Goal: Task Accomplishment & Management: Complete application form

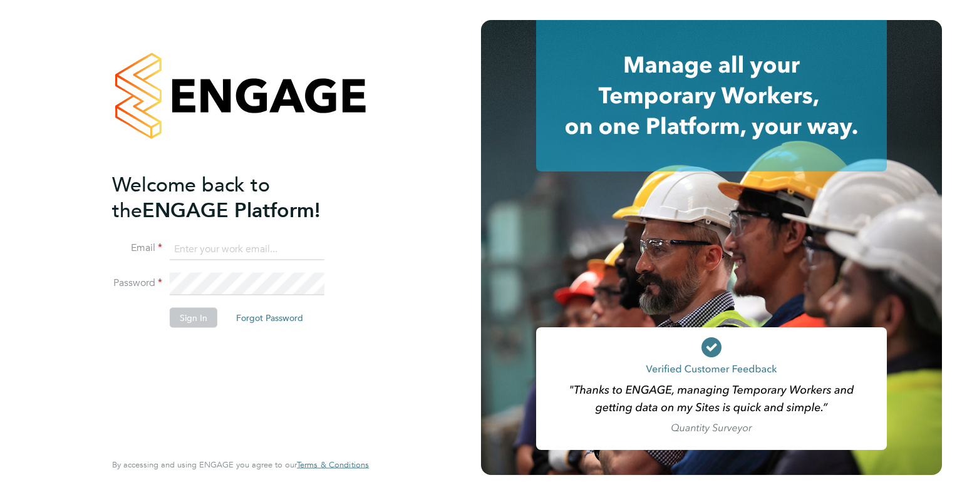
type input "leah.seber@buildrec.com"
click at [200, 326] on button "Sign In" at bounding box center [194, 317] width 48 height 20
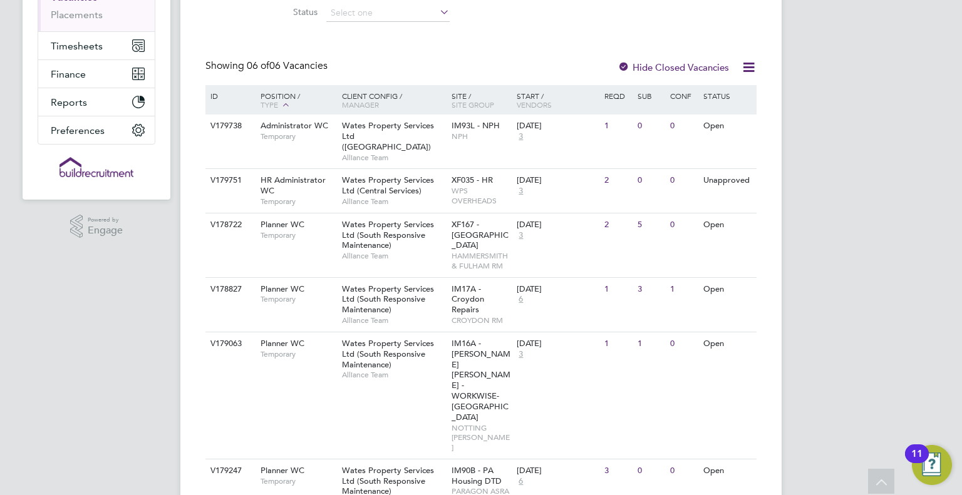
scroll to position [213, 0]
click at [373, 300] on span "Wates Property Services Ltd (South Responsive Maintenance)" at bounding box center [388, 300] width 92 height 32
click at [304, 306] on div "V178827 Planner WC Temporary Wates Property Services Ltd (South Responsive Main…" at bounding box center [480, 305] width 551 height 54
click at [316, 460] on div "Planner WC Temporary" at bounding box center [295, 476] width 88 height 33
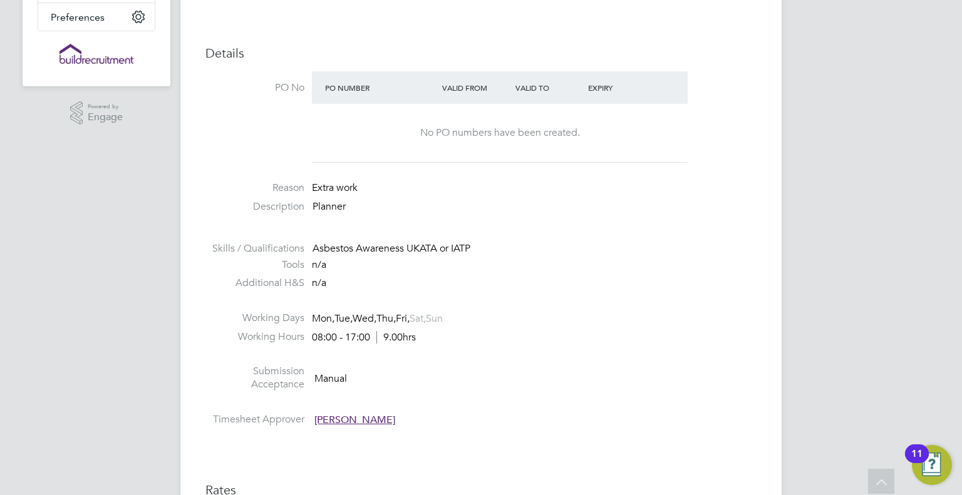
click at [391, 301] on li at bounding box center [480, 304] width 551 height 16
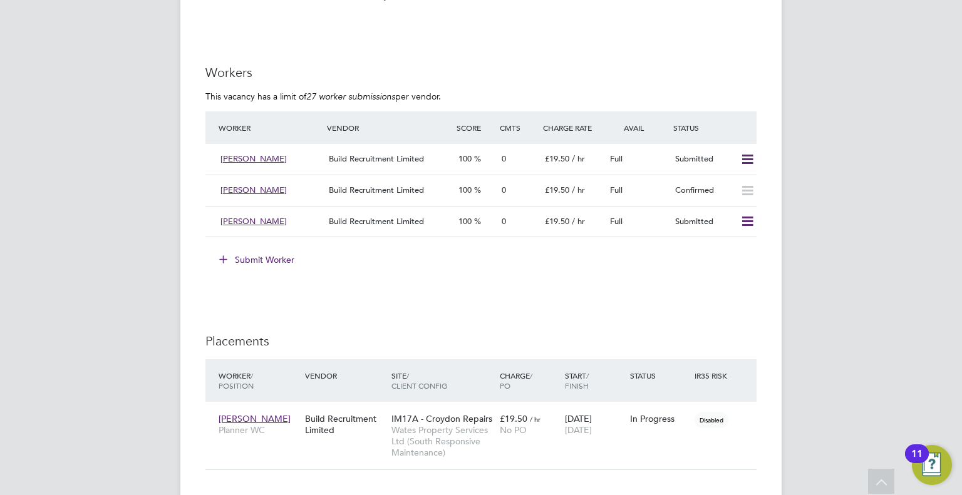
click at [272, 260] on button "Submit Worker" at bounding box center [257, 260] width 94 height 20
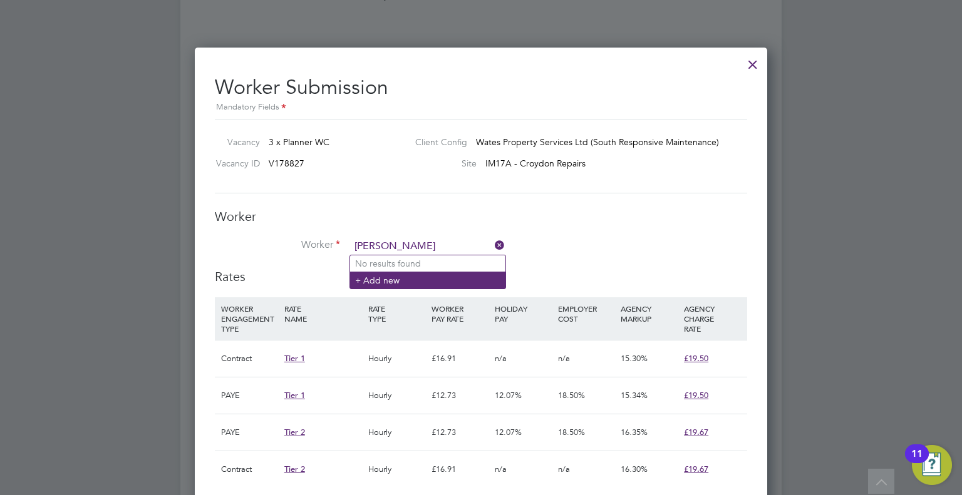
type input "adrian hutt"
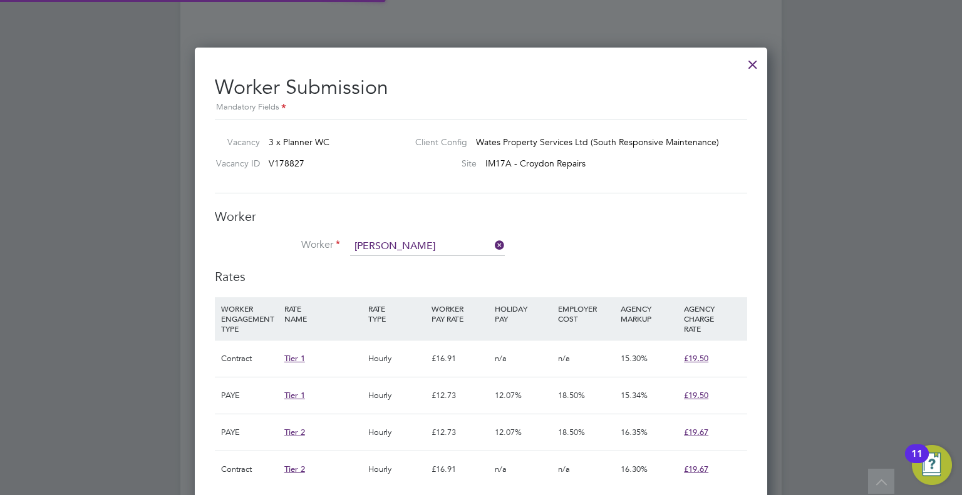
click at [466, 278] on li "+ Add new" at bounding box center [427, 280] width 155 height 17
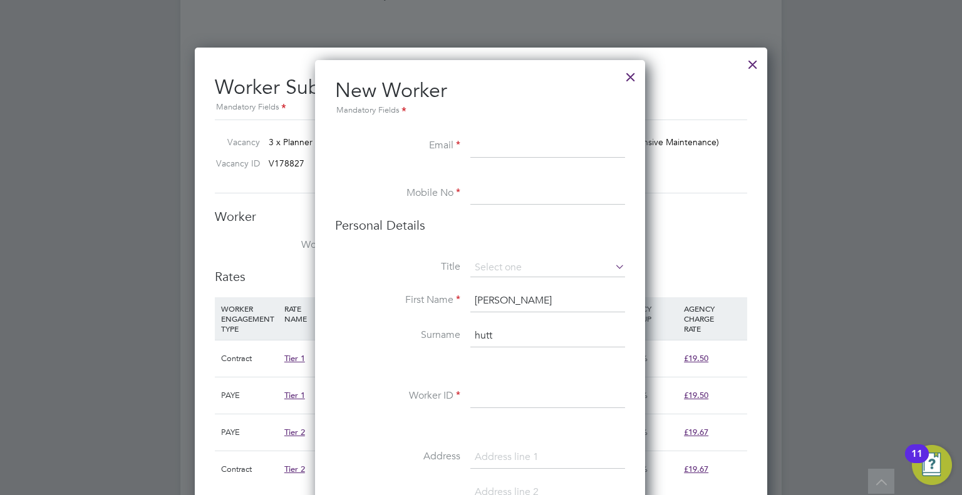
paste input "[EMAIL_ADDRESS][DOMAIN_NAME]"
type input "[EMAIL_ADDRESS][DOMAIN_NAME]"
click at [515, 187] on input at bounding box center [547, 194] width 155 height 23
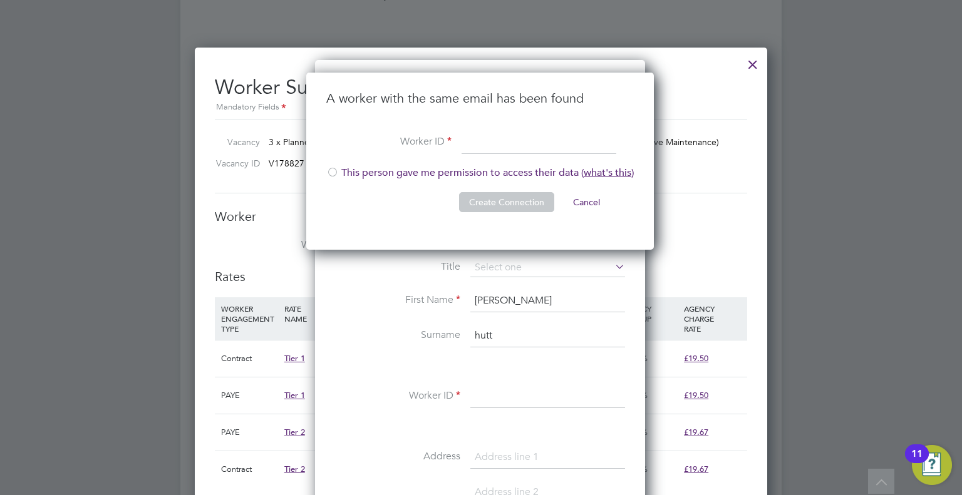
paste input "258582"
type input "258582"
click at [463, 172] on li "This person gave me permission to access their data ( what's this )" at bounding box center [479, 180] width 307 height 26
click at [505, 194] on button "Create Connection" at bounding box center [506, 202] width 95 height 20
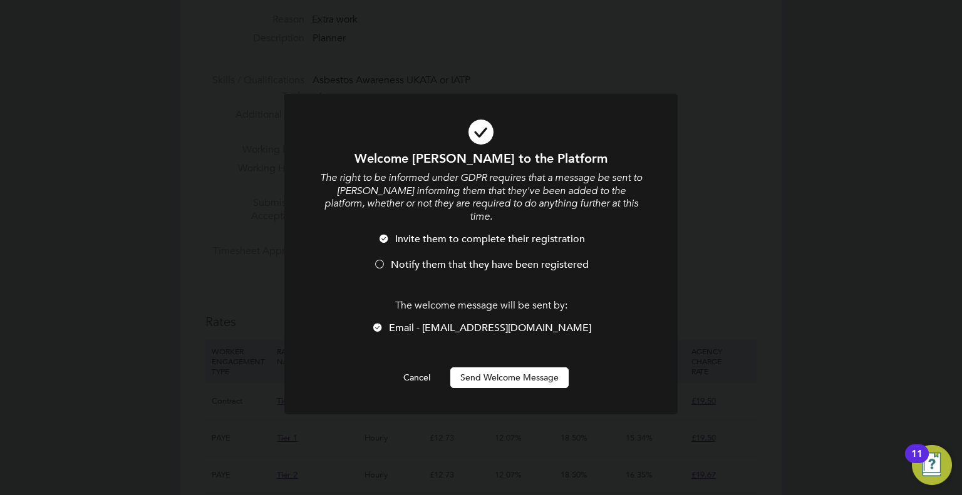
click at [509, 259] on span "Notify them that they have been registered" at bounding box center [490, 265] width 198 height 13
click at [514, 375] on div at bounding box center [480, 254] width 393 height 321
click at [524, 368] on button "Send Welcome Message" at bounding box center [509, 378] width 118 height 20
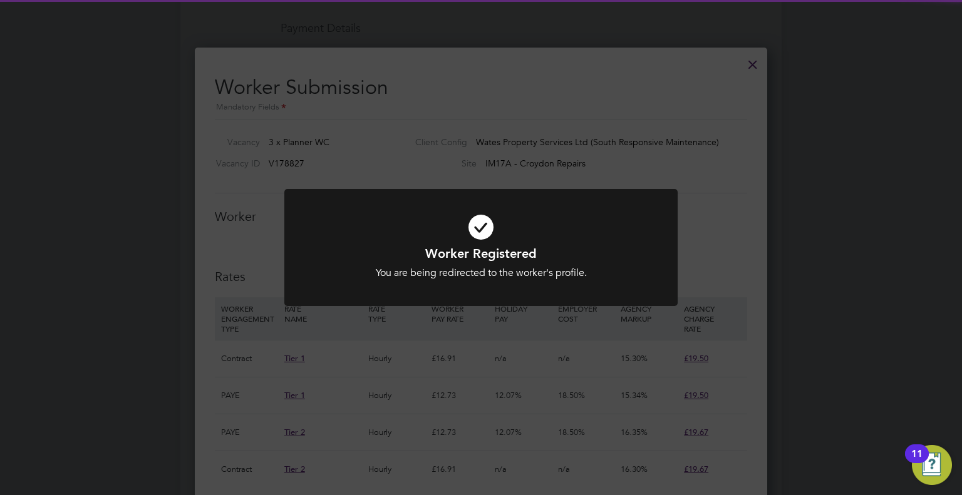
click at [644, 61] on div "Worker Registered You are being redirected to the worker's profile. Cancel Okay" at bounding box center [481, 247] width 962 height 495
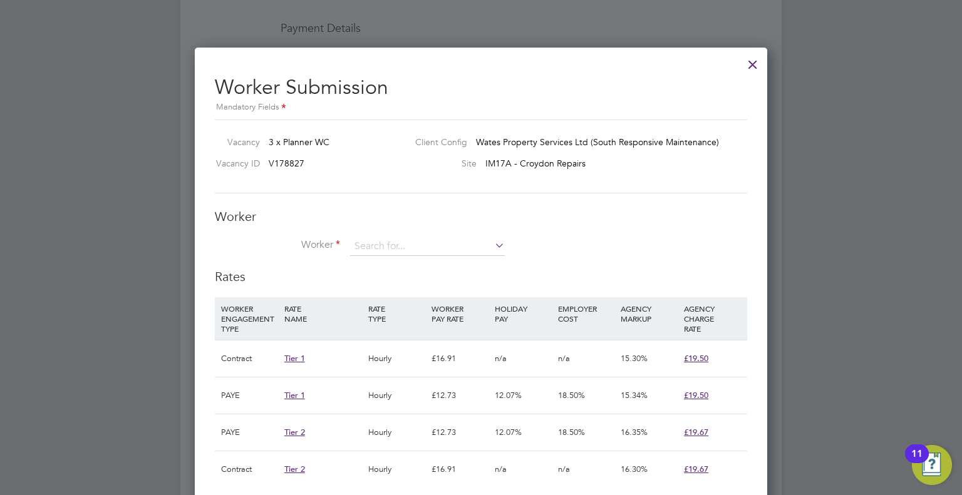
click at [752, 65] on div at bounding box center [752, 61] width 23 height 23
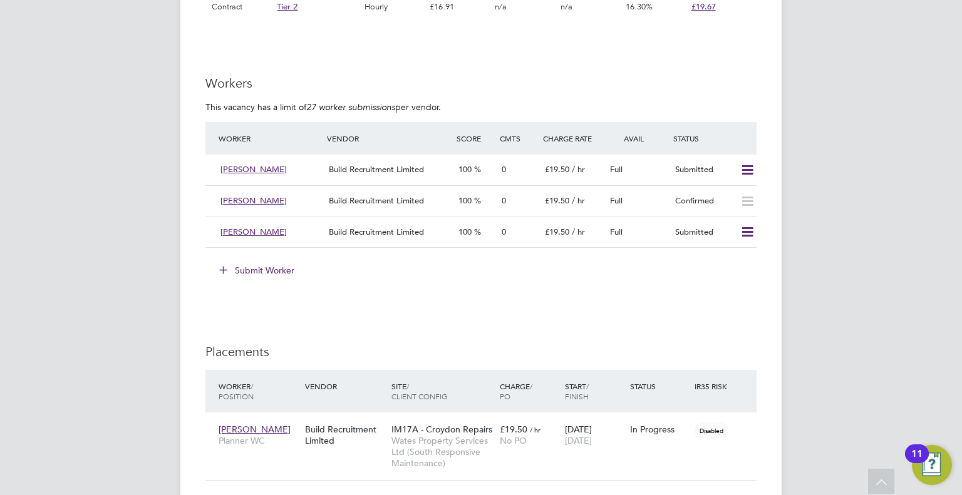
click at [264, 265] on button "Submit Worker" at bounding box center [257, 271] width 94 height 20
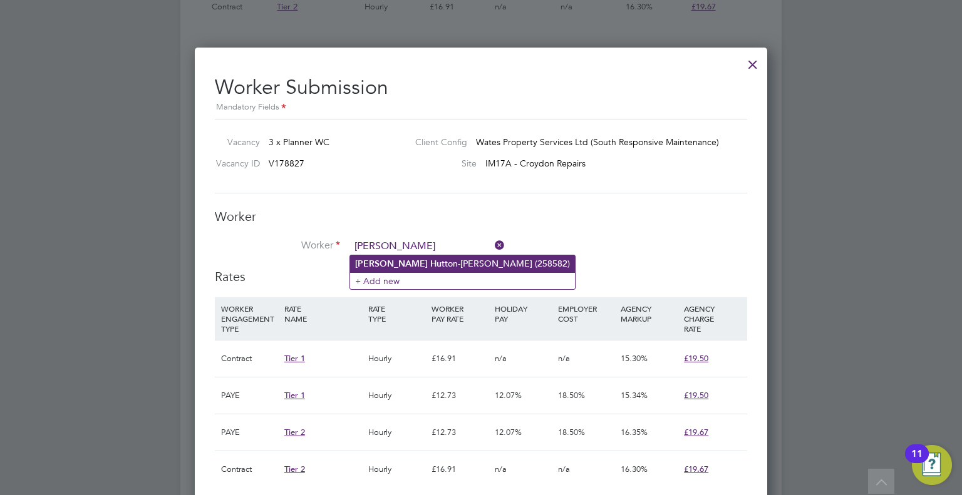
click at [419, 260] on li "Adrian Hu tton-Mills (258582)" at bounding box center [462, 264] width 225 height 17
type input "[PERSON_NAME] (258582)"
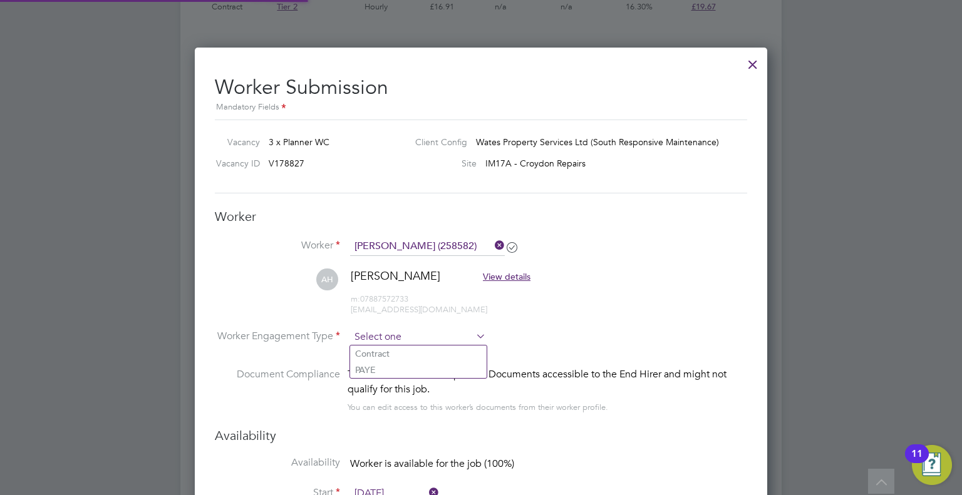
click at [406, 331] on input at bounding box center [418, 337] width 136 height 19
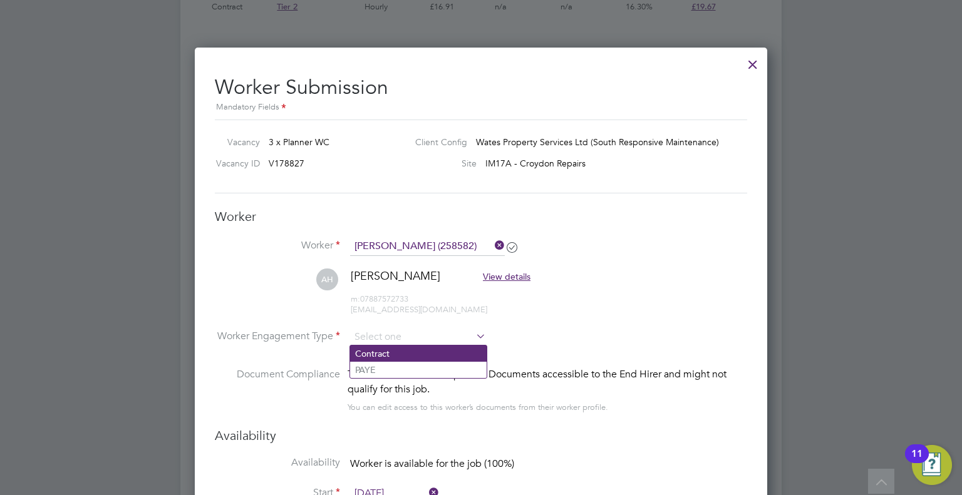
click at [413, 351] on li "Contract" at bounding box center [418, 354] width 137 height 16
type input "Contract"
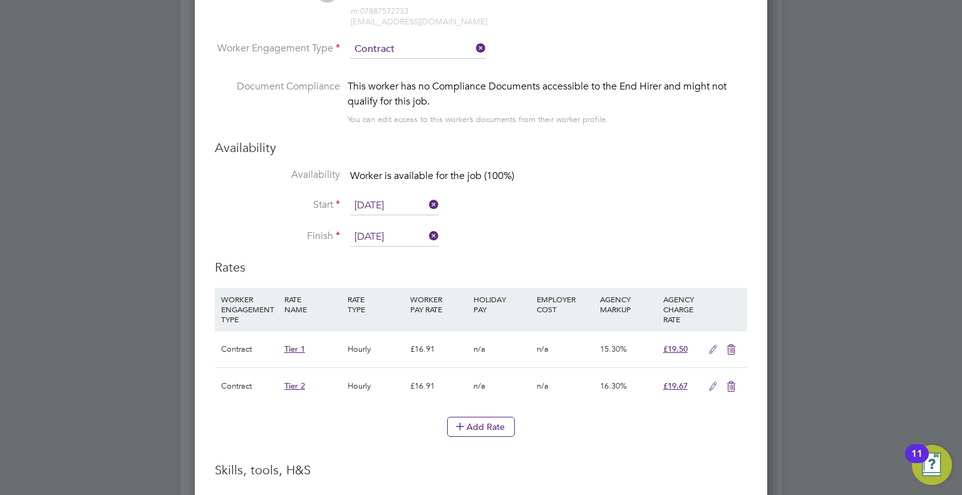
click at [734, 385] on icon at bounding box center [731, 387] width 16 height 10
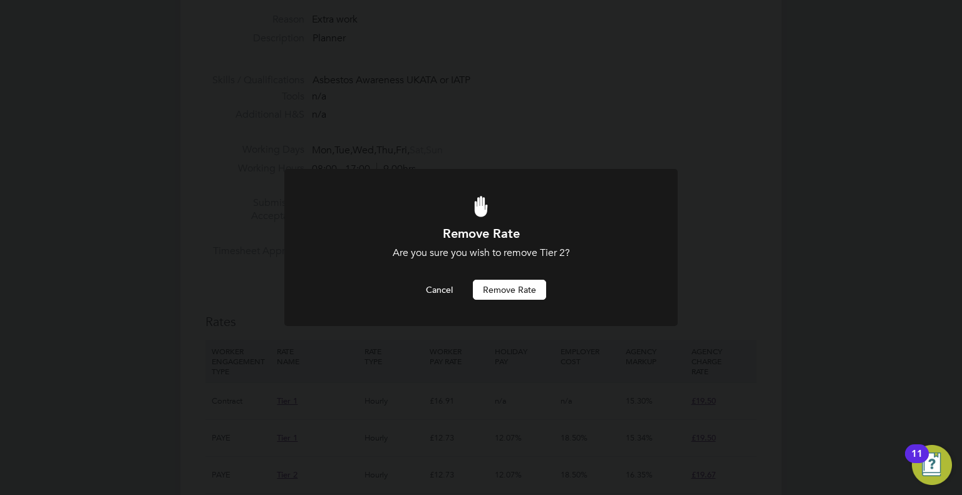
click at [496, 292] on button "Remove rate" at bounding box center [509, 290] width 73 height 20
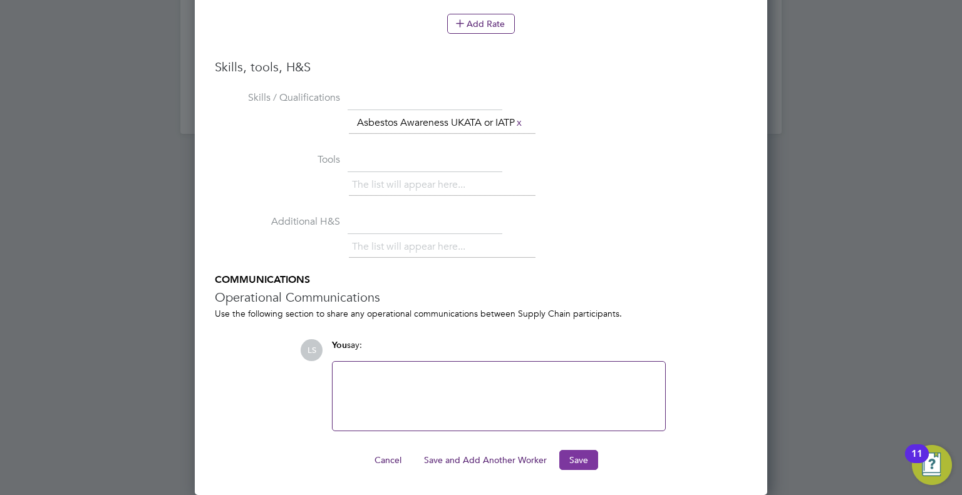
click at [584, 455] on button "Save" at bounding box center [578, 460] width 39 height 20
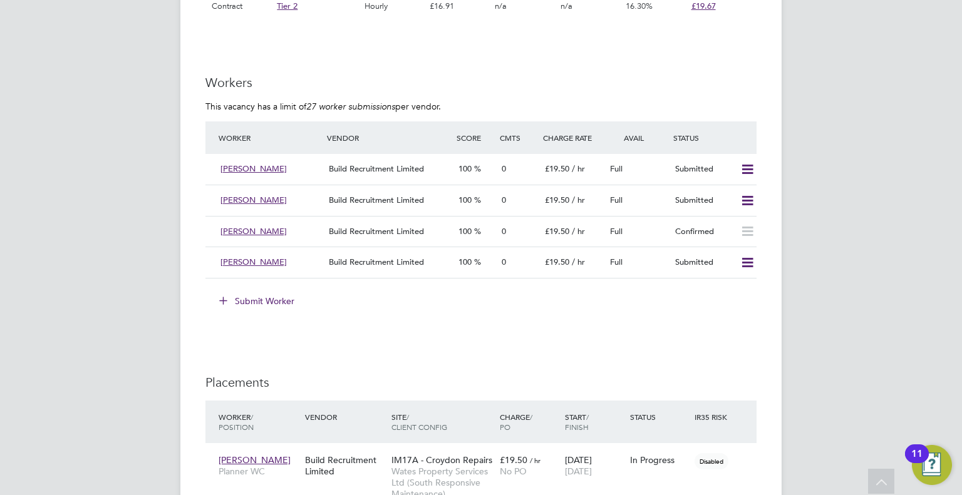
scroll to position [1001, 0]
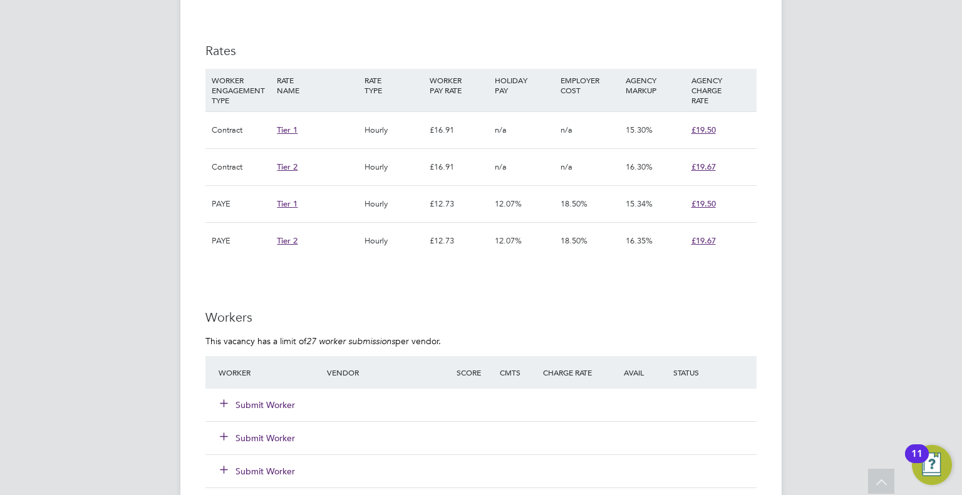
click at [283, 395] on div "Submit Worker" at bounding box center [280, 405] width 130 height 23
click at [285, 403] on button "Submit Worker" at bounding box center [257, 405] width 75 height 13
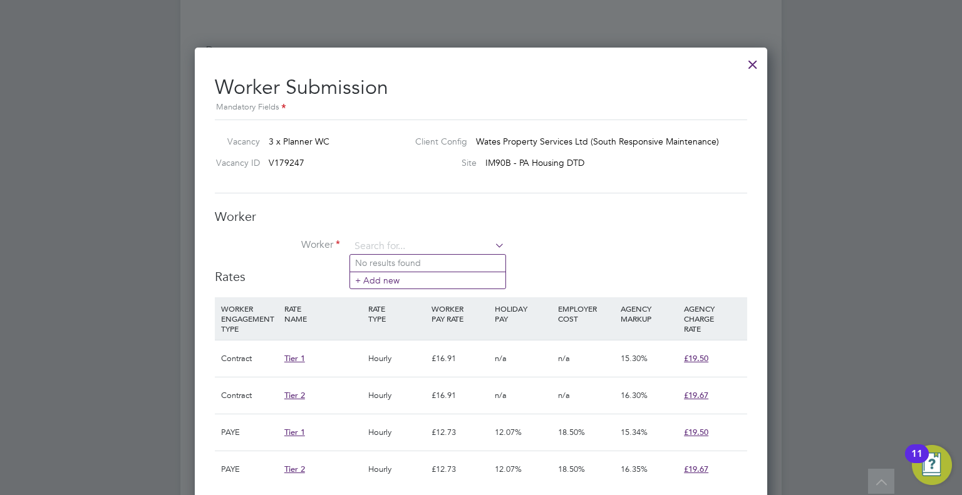
paste input "258582"
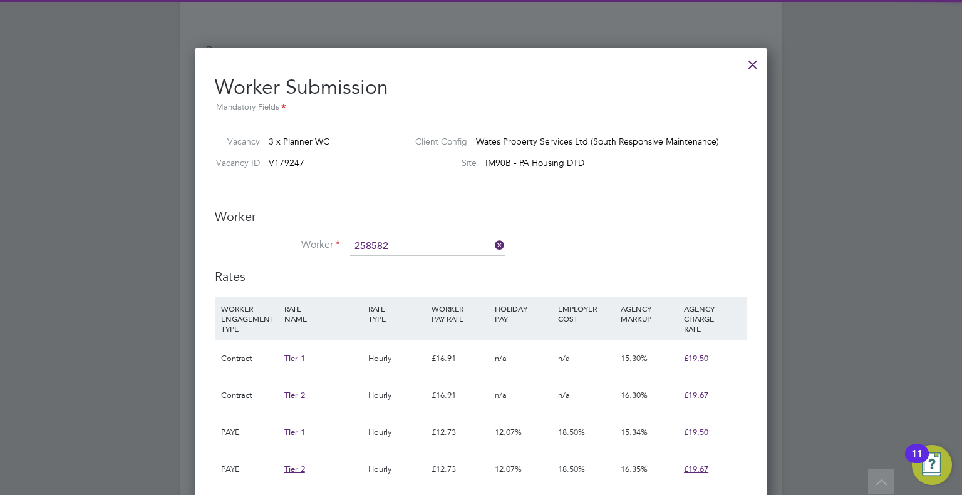
click at [435, 256] on li "[PERSON_NAME] ( 258582 )" at bounding box center [427, 263] width 155 height 17
type input "[PERSON_NAME] (258582)"
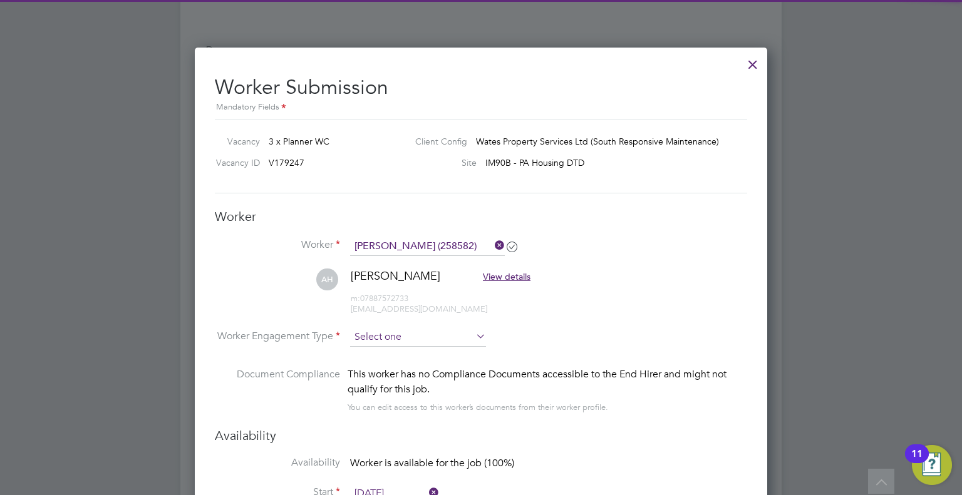
click at [413, 338] on input at bounding box center [418, 337] width 136 height 19
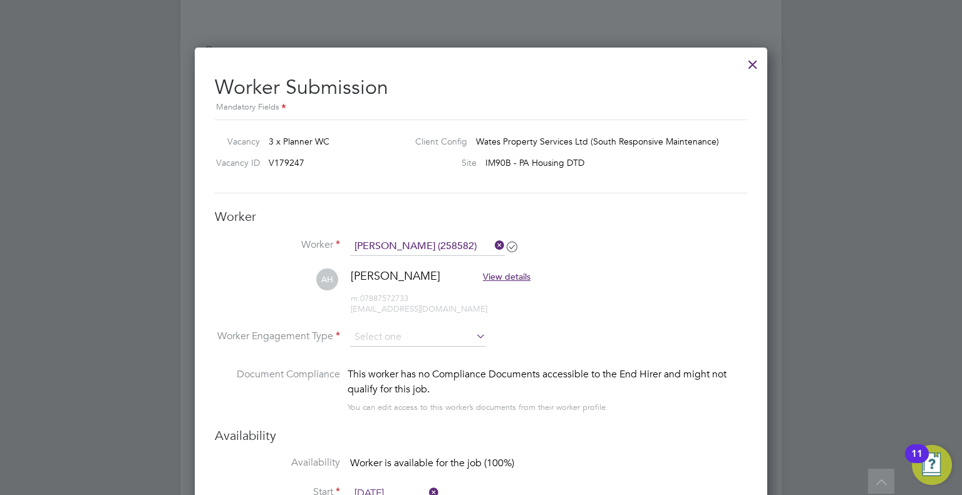
click at [415, 346] on li "Contract" at bounding box center [418, 353] width 137 height 16
type input "Contract"
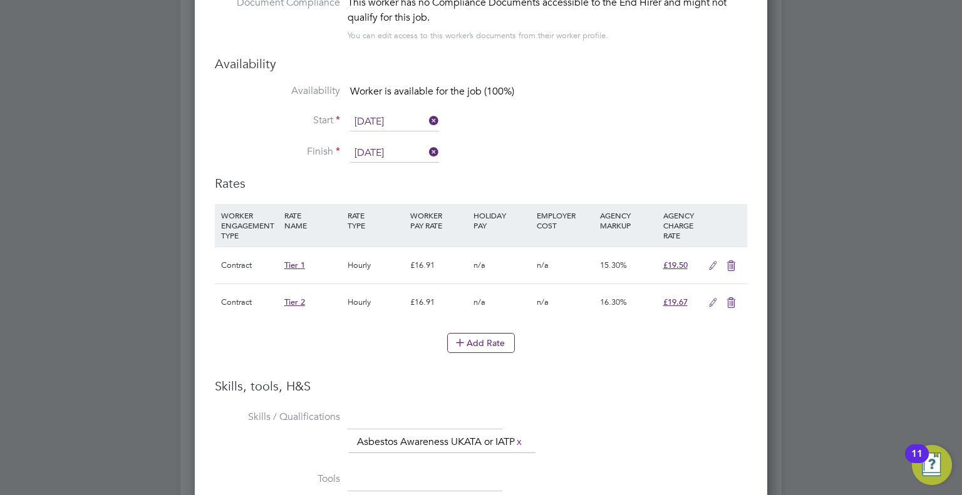
click at [737, 298] on icon at bounding box center [731, 303] width 16 height 10
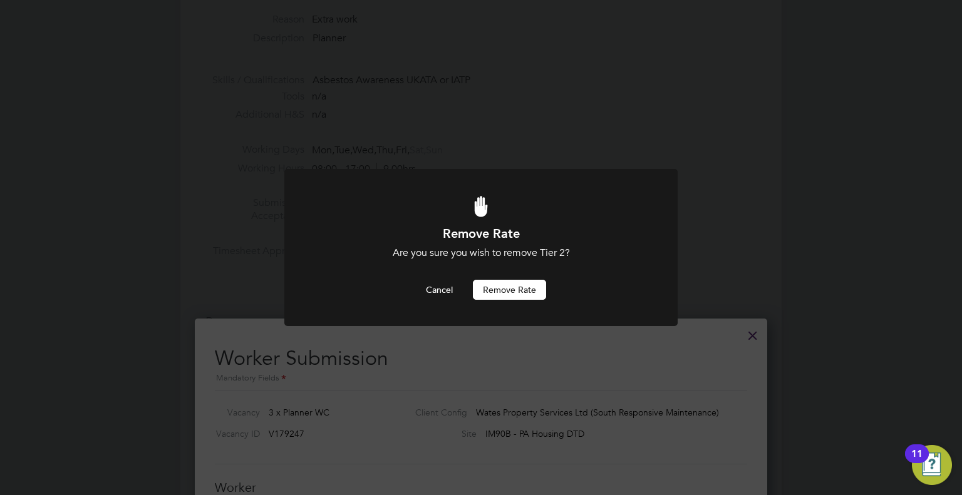
click at [531, 290] on button "Remove rate" at bounding box center [509, 290] width 73 height 20
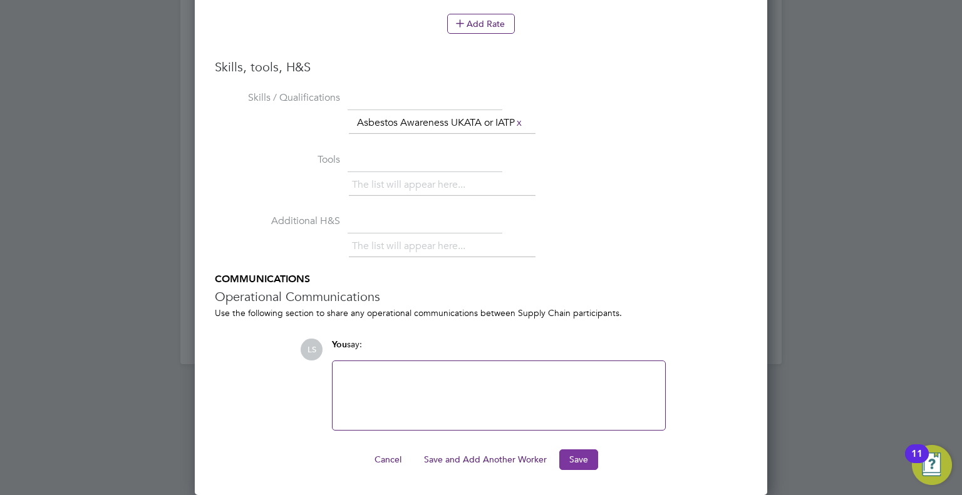
click at [584, 463] on button "Save" at bounding box center [578, 460] width 39 height 20
